Goal: Transaction & Acquisition: Purchase product/service

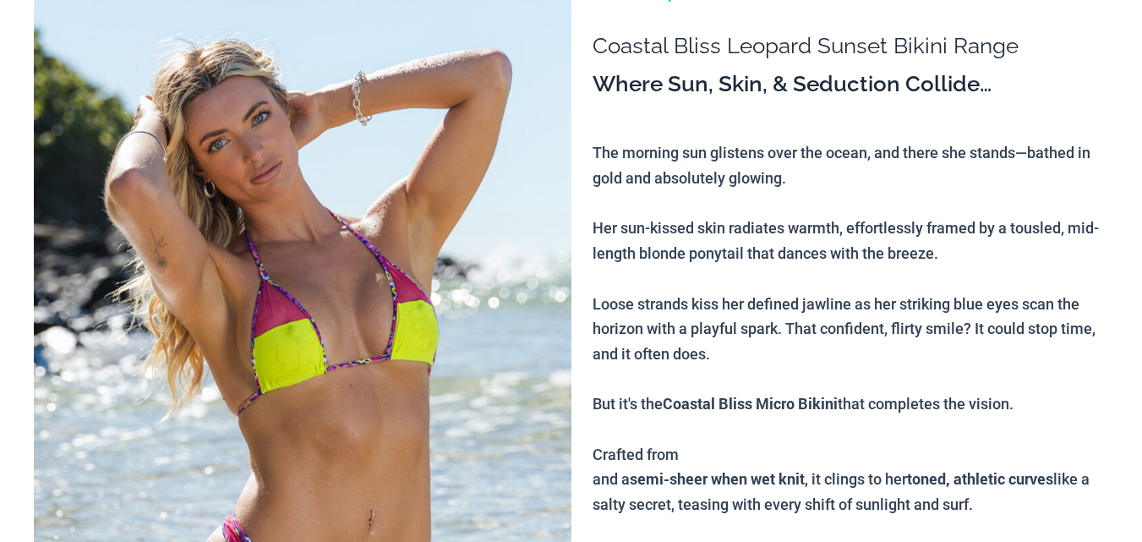
scroll to position [188, 0]
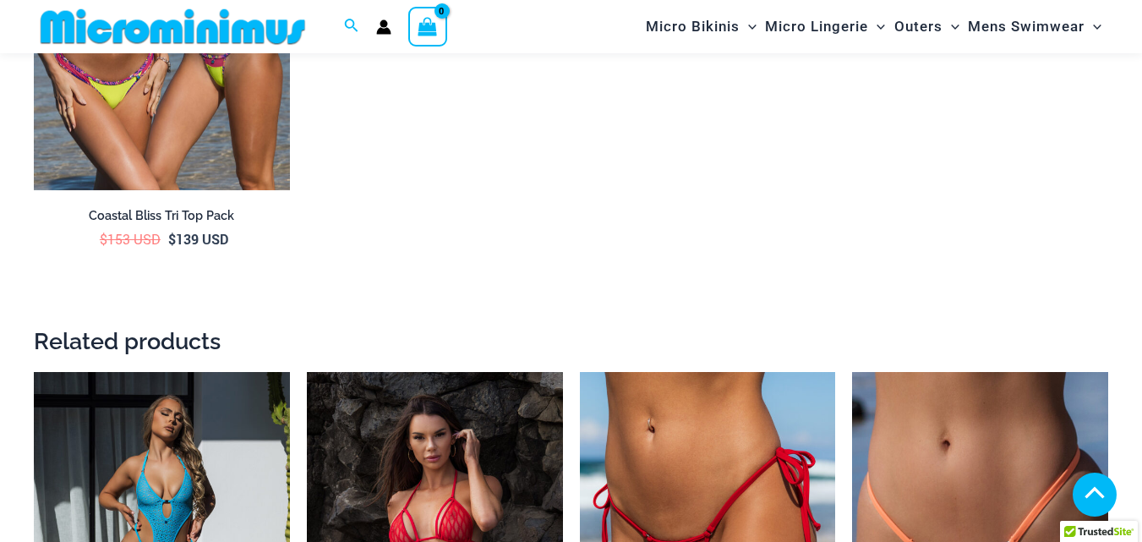
scroll to position [3119, 0]
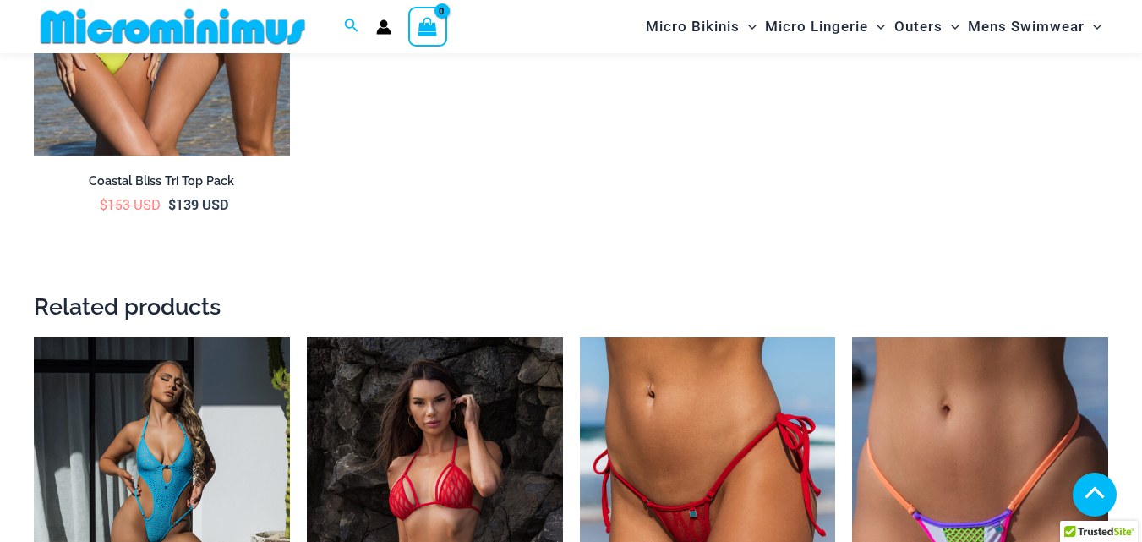
click at [1141, 265] on html "Skip to content Search for: Search Search No products in the cart. No products …" at bounding box center [571, 397] width 1142 height 7032
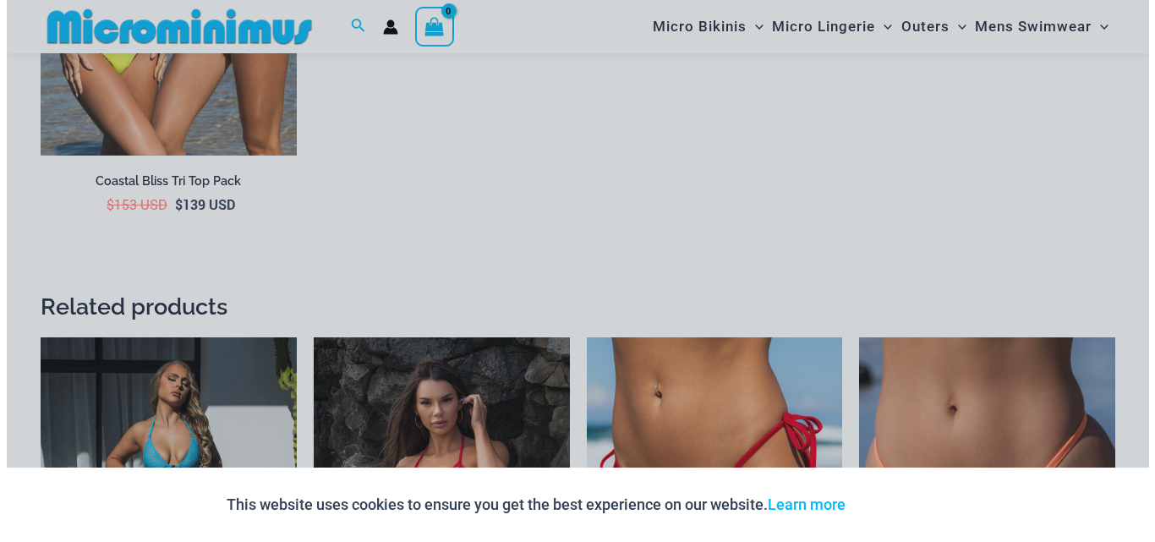
scroll to position [3216, 0]
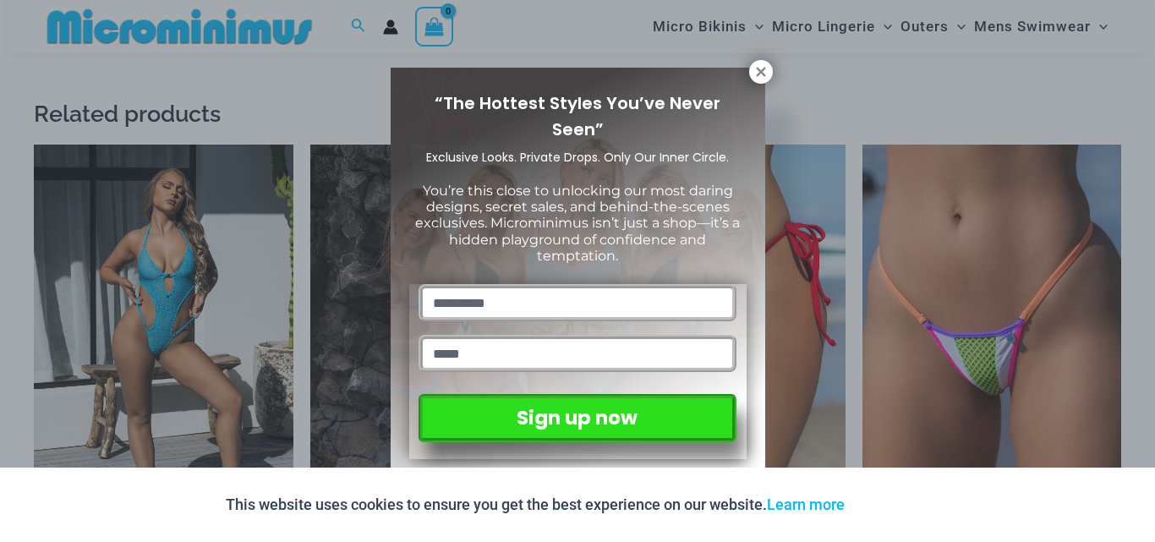
click at [204, 324] on div "“The Hottest Styles You’ve Never Seen” Exclusive Looks. Private Drops. Only Our…" at bounding box center [577, 271] width 1155 height 542
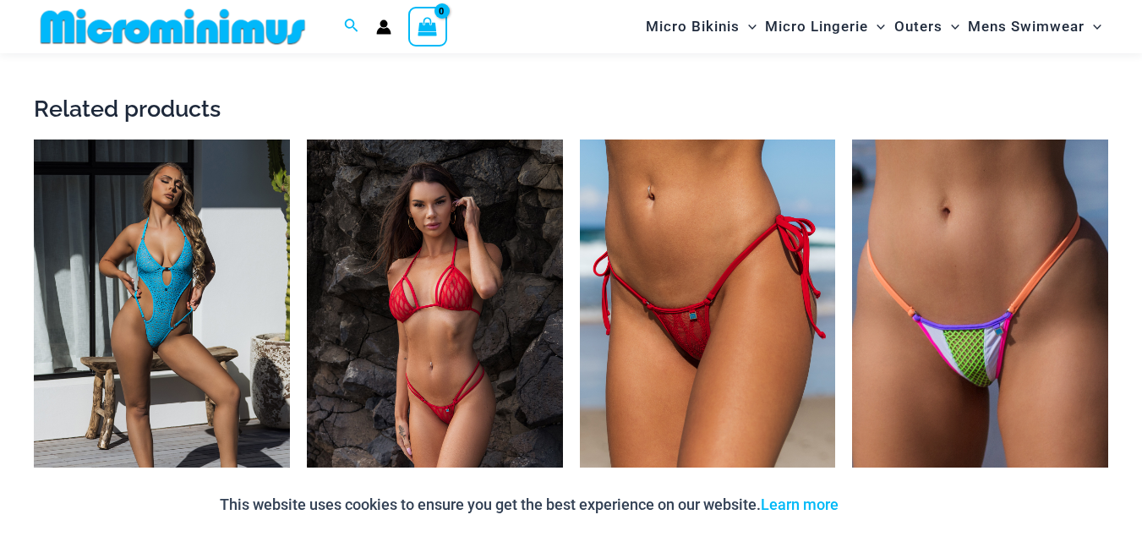
scroll to position [3413, 0]
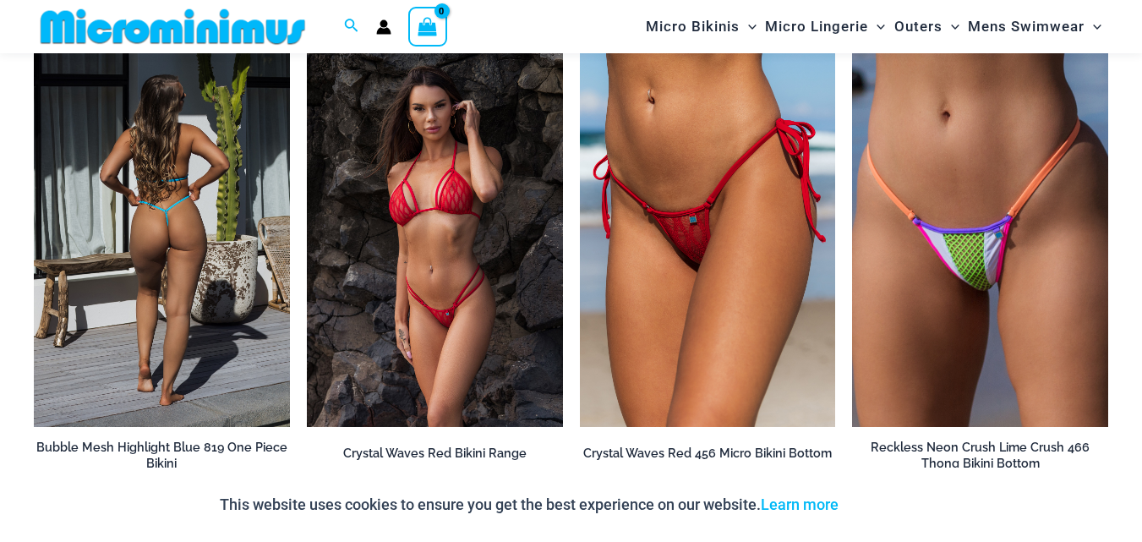
click at [169, 241] on img at bounding box center [162, 235] width 256 height 384
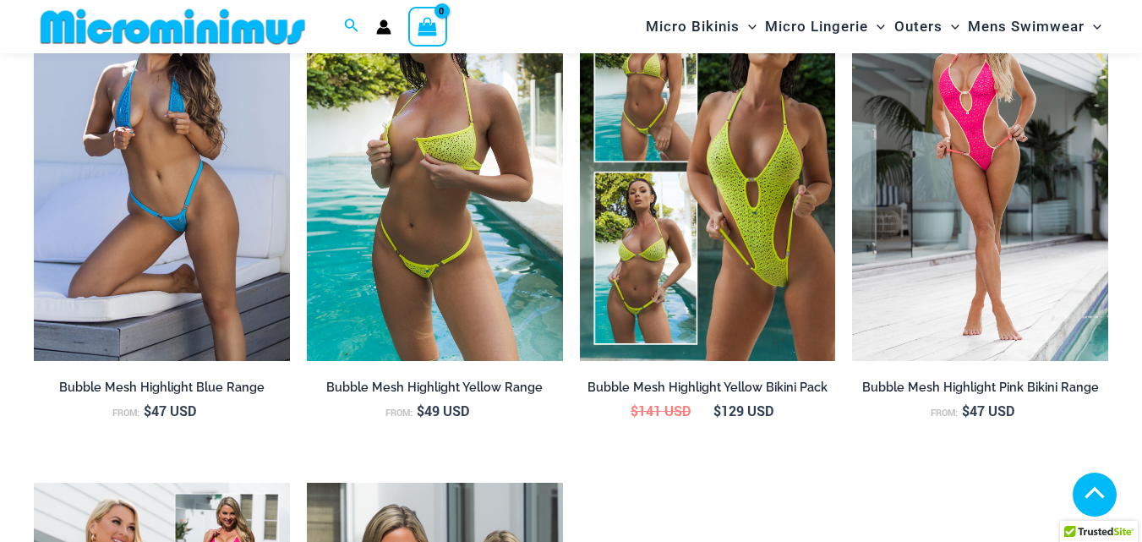
scroll to position [1237, 0]
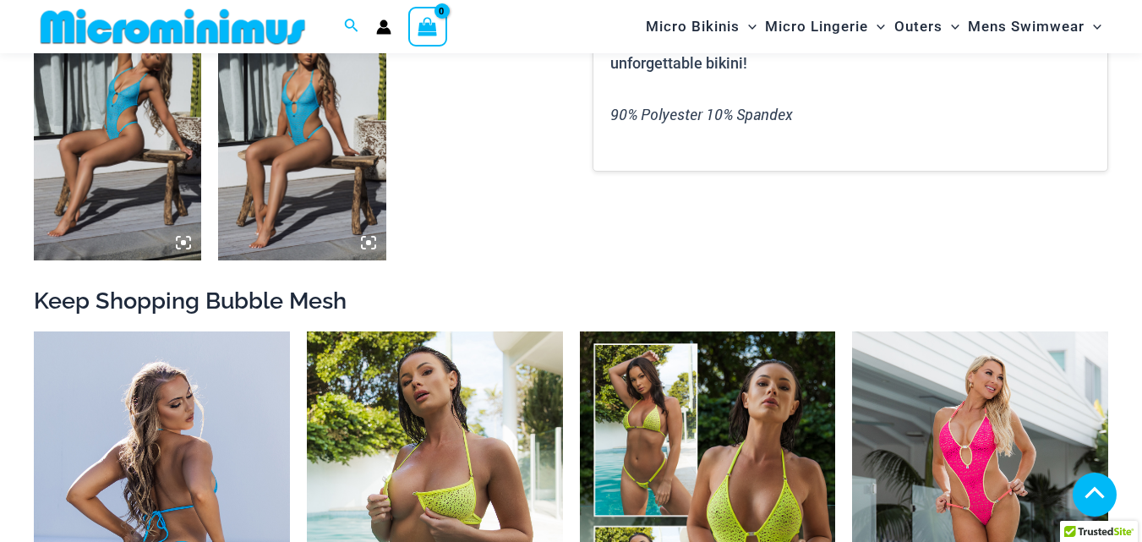
click at [215, 432] on img at bounding box center [162, 523] width 256 height 384
